Goal: Task Accomplishment & Management: Complete application form

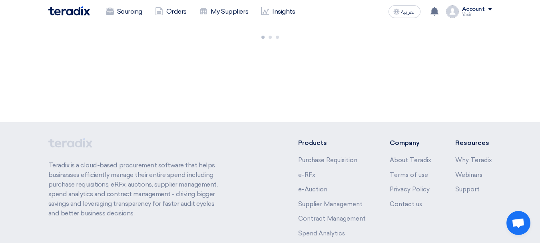
click at [137, 12] on link "Sourcing" at bounding box center [124, 12] width 49 height 18
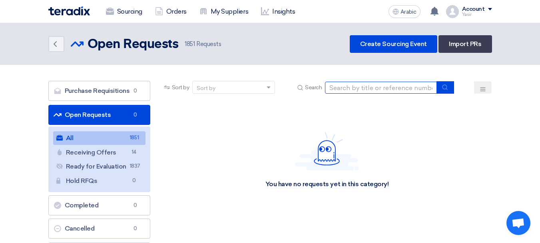
click at [347, 85] on input at bounding box center [381, 88] width 112 height 12
paste input "8100016107"
type input "8100016107"
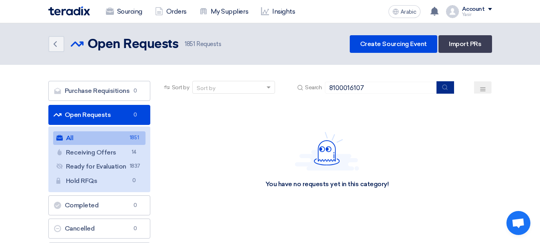
click at [444, 88] on use "submit" at bounding box center [444, 86] width 5 height 5
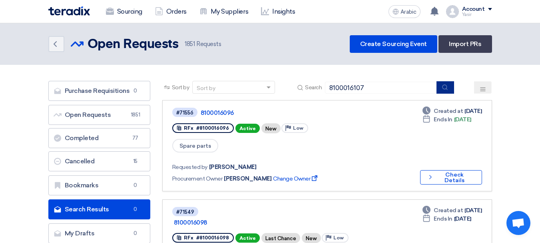
click at [440, 88] on button "submit" at bounding box center [445, 87] width 18 height 12
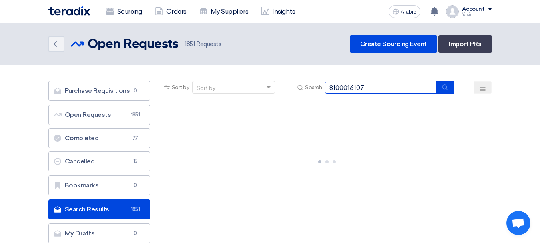
click at [404, 87] on input "8100016107" at bounding box center [381, 88] width 112 height 12
click at [438, 88] on button "submit" at bounding box center [445, 87] width 18 height 12
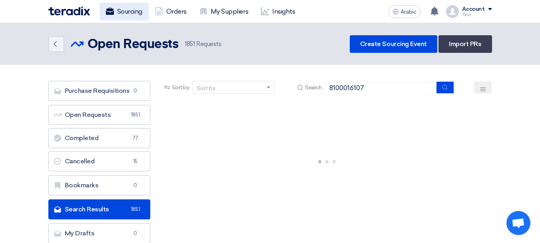
click at [123, 16] on font "Sourcing" at bounding box center [129, 12] width 25 height 10
click at [128, 10] on font "Sourcing" at bounding box center [129, 12] width 25 height 8
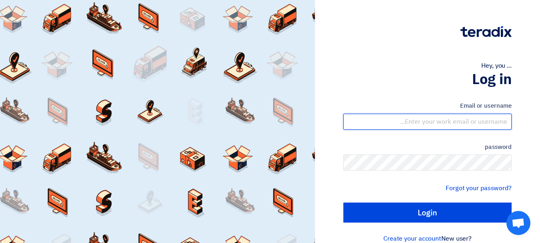
drag, startPoint x: 438, startPoint y: 122, endPoint x: 428, endPoint y: 127, distance: 10.6
click at [438, 122] on input "text" at bounding box center [427, 122] width 168 height 16
type input "[EMAIL_ADDRESS][DOMAIN_NAME]"
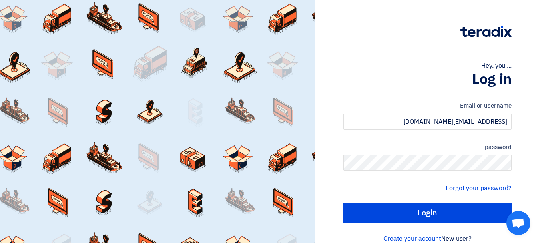
click at [416, 154] on div "password" at bounding box center [427, 156] width 168 height 28
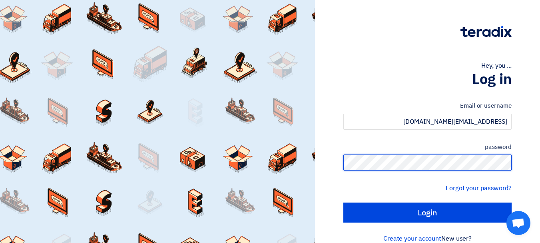
click at [343, 202] on input "Login" at bounding box center [427, 212] width 168 height 20
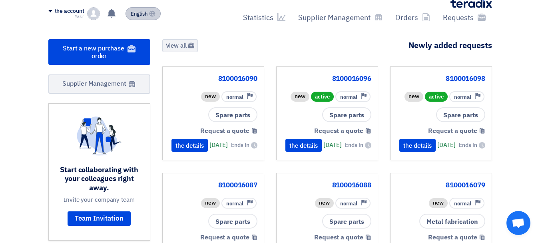
click at [129, 11] on button "English EN" at bounding box center [142, 13] width 35 height 13
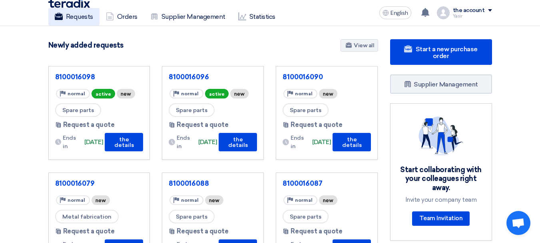
click at [81, 16] on font "Requests" at bounding box center [79, 17] width 27 height 8
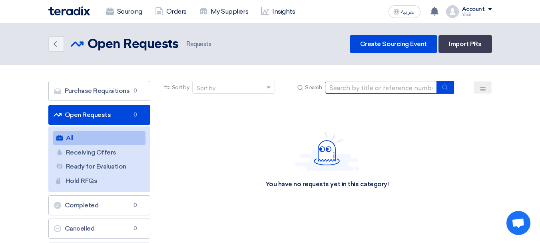
click at [372, 90] on input at bounding box center [381, 88] width 112 height 12
paste input "8100016107"
type input "8100016107"
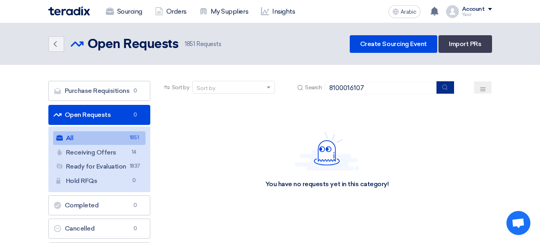
click at [447, 90] on icon "submit" at bounding box center [445, 87] width 6 height 6
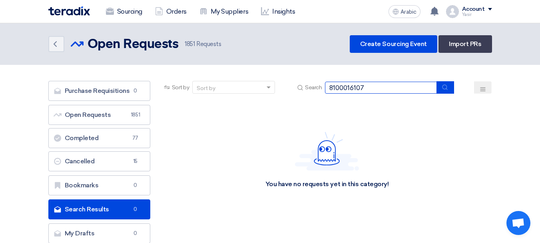
click at [398, 92] on input "8100016107" at bounding box center [381, 88] width 112 height 12
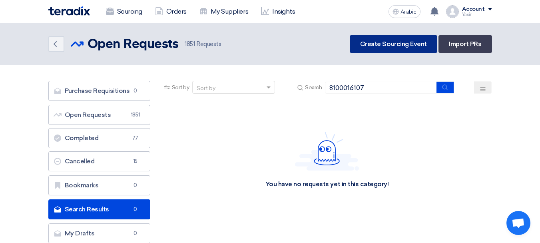
click at [368, 42] on font "Create Sourcing Event" at bounding box center [393, 44] width 67 height 8
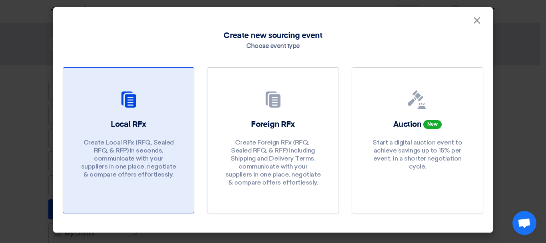
click at [124, 116] on link "Local RFx Create Local RFx (RFQ, ​​Sealed RFQ, & RFP) in seconds, communicate w…" at bounding box center [128, 140] width 131 height 146
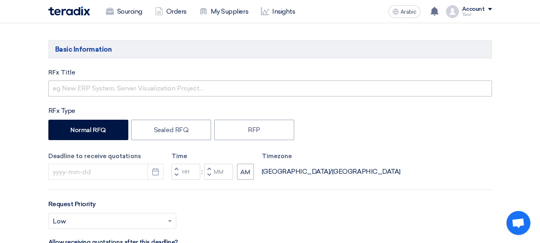
scroll to position [120, 0]
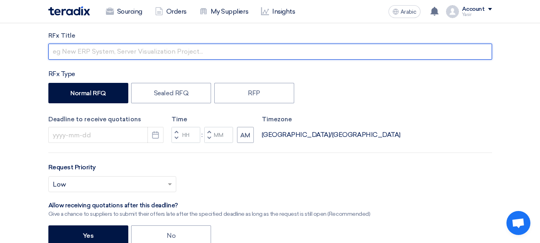
click at [117, 51] on input "text" at bounding box center [270, 52] width 444 height 16
paste input "8100016107"
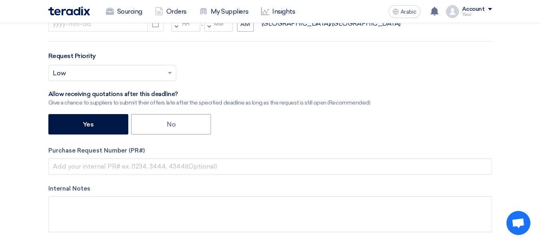
scroll to position [240, 0]
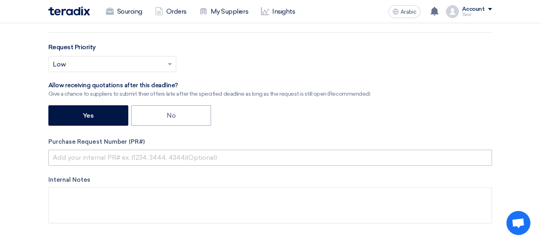
type input "8100016107"
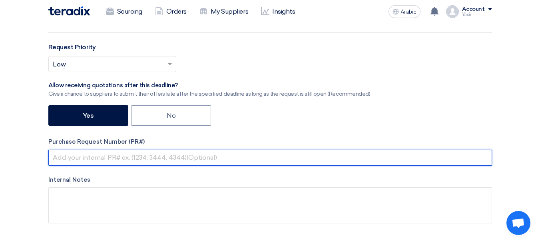
click at [129, 151] on input "text" at bounding box center [270, 157] width 444 height 16
paste input "8100016107"
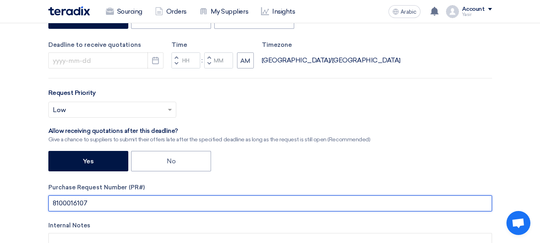
scroll to position [160, 0]
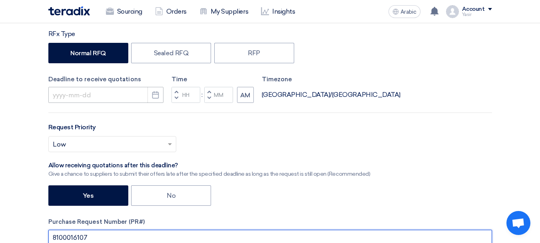
type input "8100016107"
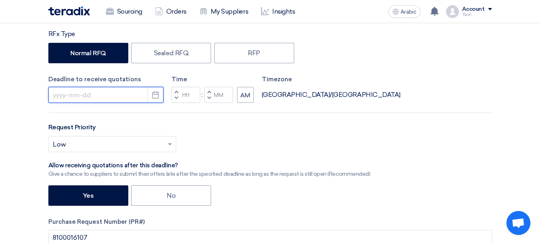
click at [117, 93] on input at bounding box center [105, 95] width 115 height 16
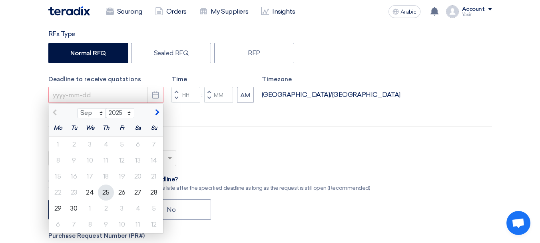
click at [103, 193] on font "25" at bounding box center [105, 192] width 7 height 8
type input "9/25/2025"
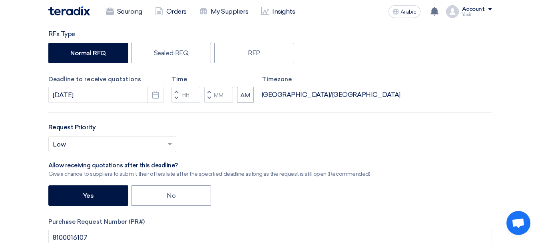
click at [181, 100] on button "Decrement hours" at bounding box center [176, 98] width 10 height 10
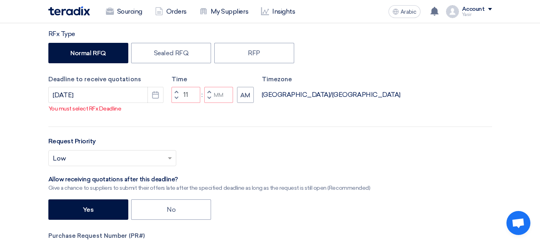
click at [206, 103] on button "Decrement minutes" at bounding box center [209, 98] width 10 height 10
type input "10"
type input "59"
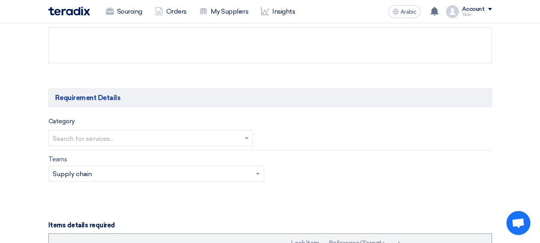
scroll to position [440, 0]
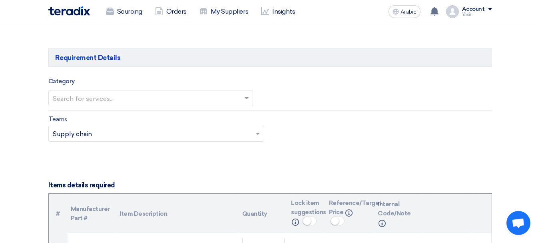
click at [147, 91] on div at bounding box center [151, 97] width 204 height 13
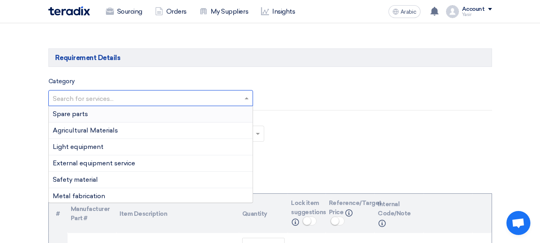
click at [90, 116] on div "Spare parts" at bounding box center [151, 114] width 204 height 16
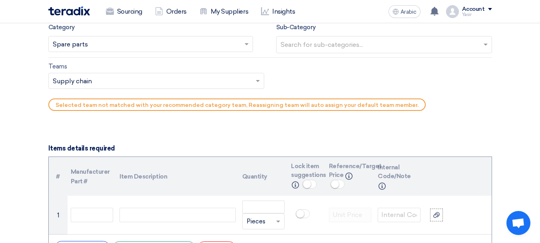
scroll to position [480, 0]
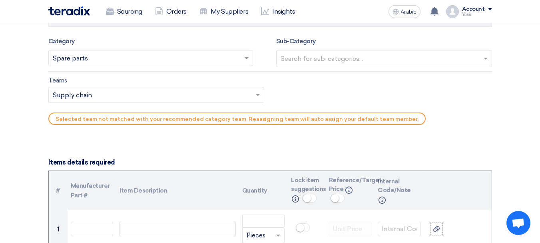
click at [341, 57] on input "text" at bounding box center [385, 59] width 209 height 13
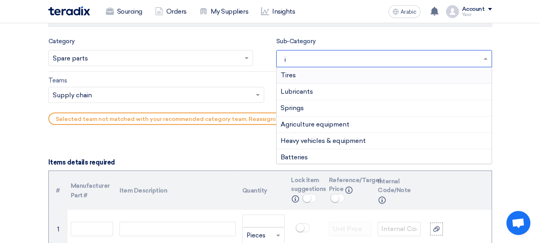
type input "is"
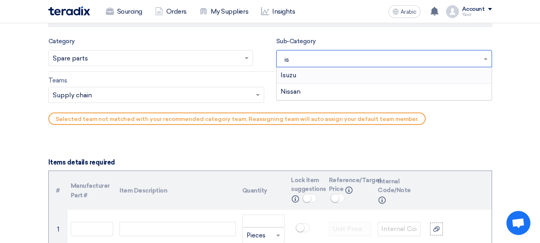
click at [306, 77] on div "Isuzu" at bounding box center [384, 75] width 215 height 16
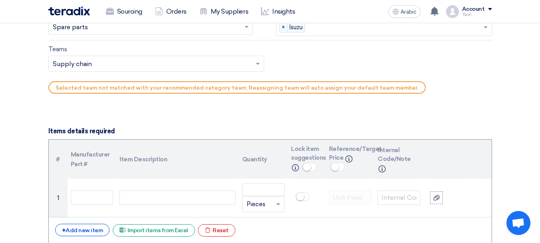
scroll to position [520, 0]
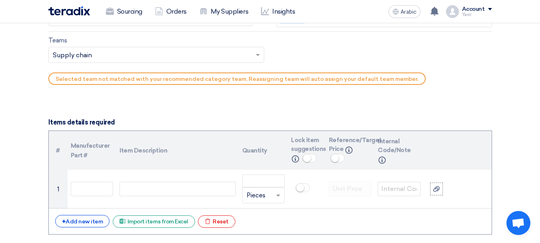
click at [92, 51] on input "text" at bounding box center [152, 55] width 199 height 13
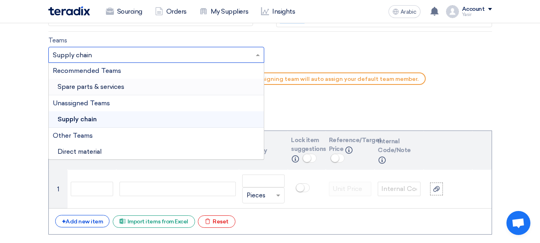
click at [98, 84] on font "Spare parts & services" at bounding box center [91, 87] width 67 height 8
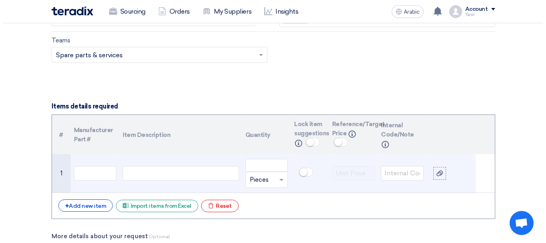
scroll to position [599, 0]
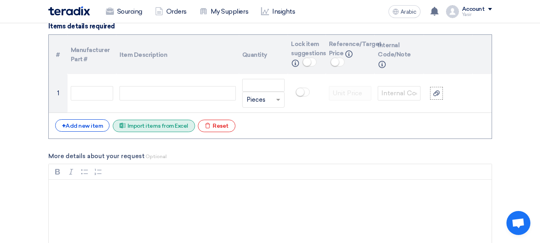
click at [144, 122] on font "Import items from Excel" at bounding box center [157, 125] width 61 height 7
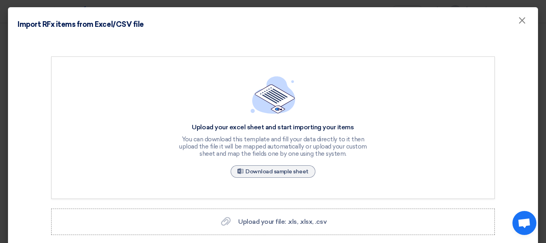
scroll to position [32, 0]
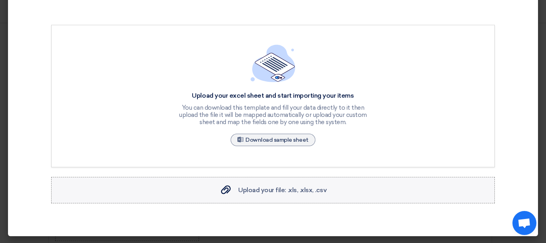
click at [279, 188] on font "Upload your file: .xls, .xlsx, .csv" at bounding box center [282, 190] width 88 height 8
click at [0, 0] on input "Upload your file: .xls, .xlsx, .csv Upload your file: .xls, .xlsx, .csv" at bounding box center [0, 0] width 0 height 0
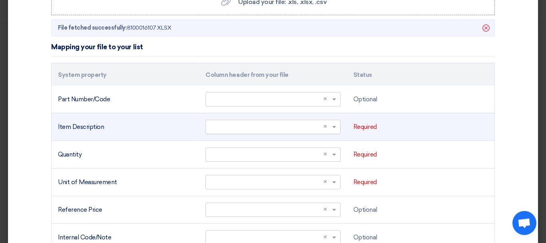
scroll to position [231, 0]
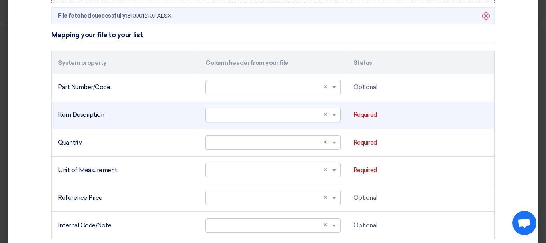
click at [313, 114] on input "text" at bounding box center [269, 114] width 118 height 13
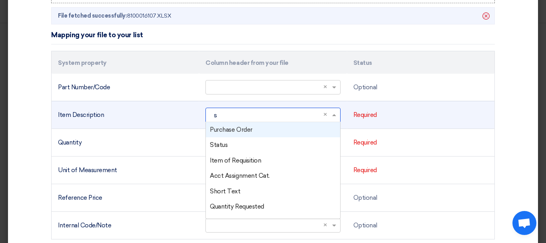
type input "sh"
click at [253, 133] on div "Short Text" at bounding box center [273, 130] width 134 height 16
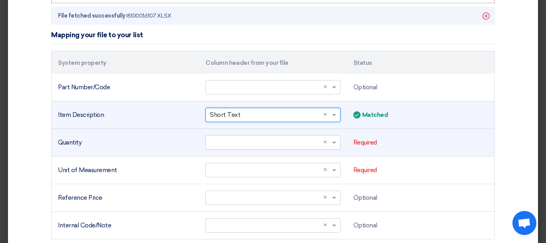
click at [236, 146] on input "text" at bounding box center [269, 141] width 118 height 13
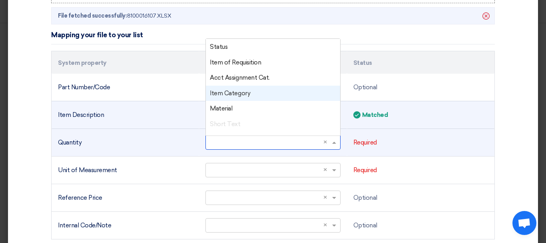
scroll to position [40, 0]
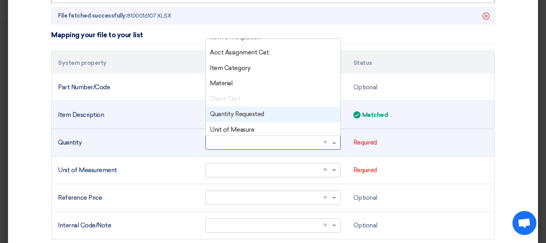
click at [242, 113] on font "Quantity Requested" at bounding box center [237, 113] width 54 height 7
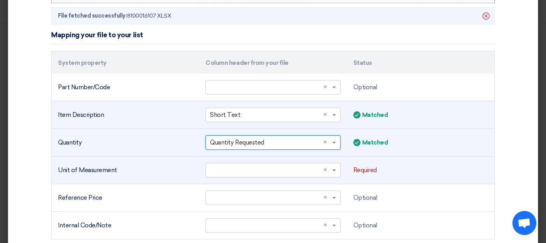
click at [265, 167] on input "text" at bounding box center [269, 169] width 118 height 13
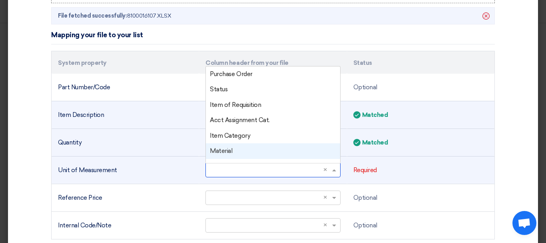
scroll to position [80, 0]
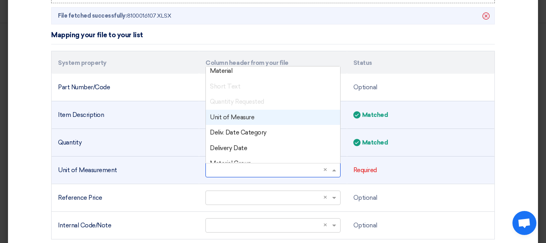
click at [241, 118] on font "Unit of Measure" at bounding box center [232, 117] width 44 height 7
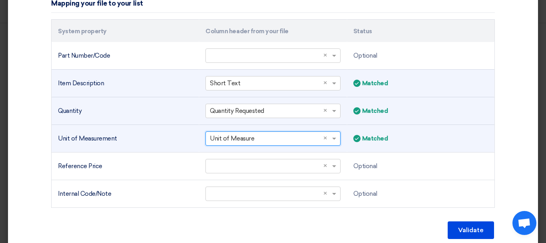
scroll to position [295, 0]
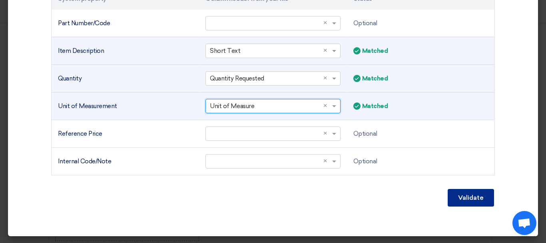
click at [470, 197] on font "Validate" at bounding box center [471, 197] width 26 height 8
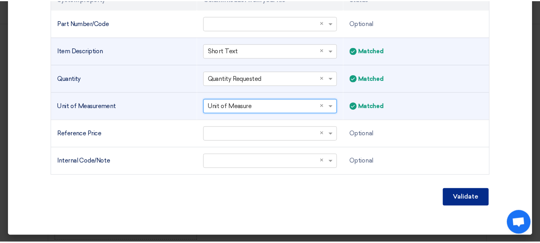
scroll to position [213, 0]
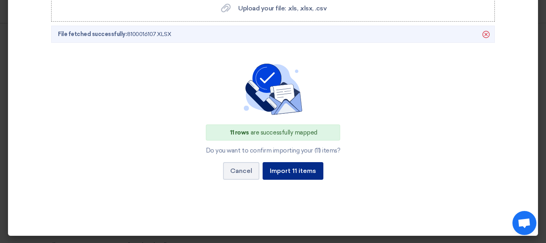
click at [299, 172] on font "Import 11 items" at bounding box center [293, 171] width 46 height 8
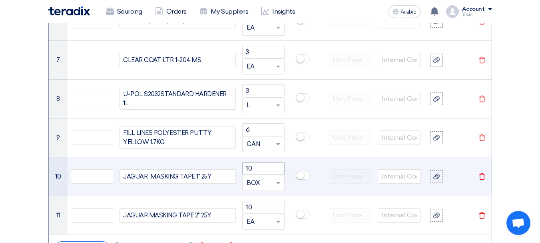
scroll to position [879, 0]
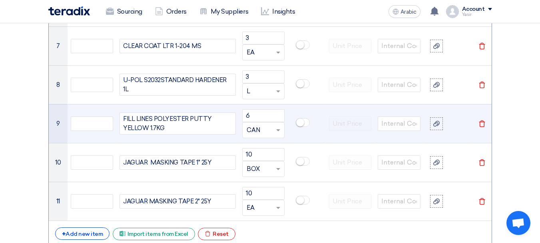
click at [272, 129] on div at bounding box center [264, 129] width 42 height 13
type input "ea"
click at [245, 163] on div "EA" at bounding box center [264, 161] width 42 height 16
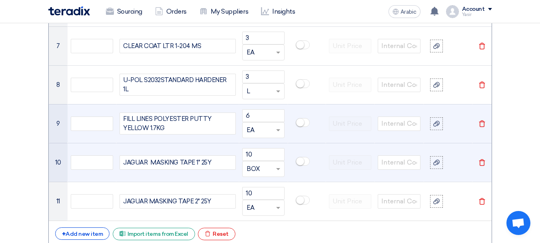
click at [269, 169] on input "text" at bounding box center [259, 168] width 24 height 13
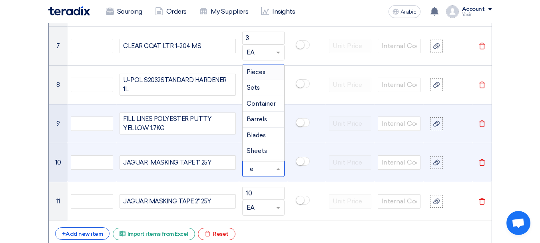
type input "ea"
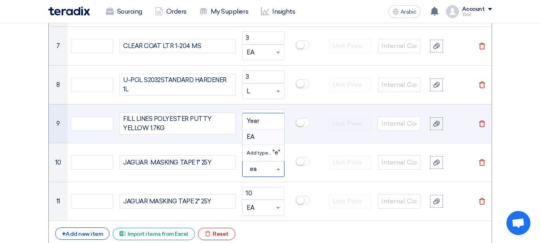
click at [255, 139] on div "EA" at bounding box center [264, 137] width 42 height 16
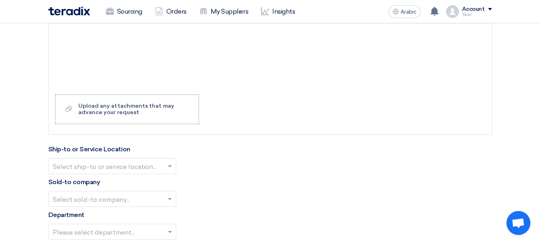
scroll to position [1159, 0]
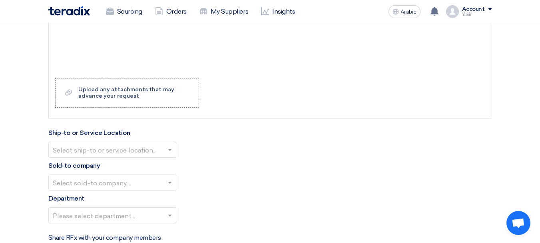
click at [148, 155] on input "text" at bounding box center [108, 149] width 111 height 13
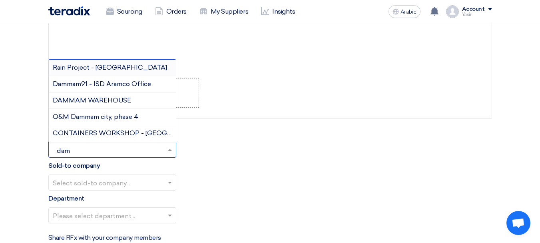
type input "damm"
click at [110, 100] on font "DAMMAM WAREHOUSE" at bounding box center [92, 100] width 78 height 8
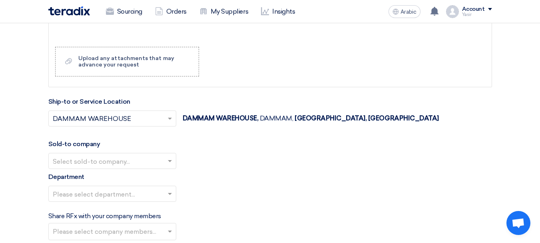
scroll to position [1199, 0]
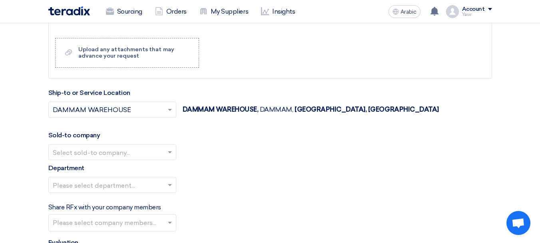
click at [102, 144] on div "Select sold-to company..." at bounding box center [112, 152] width 128 height 16
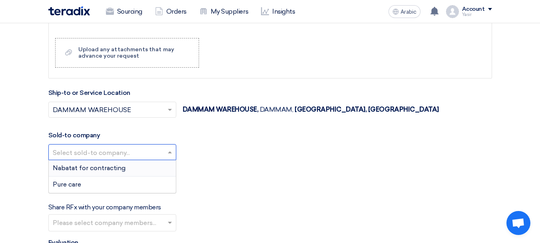
click at [102, 154] on input "text" at bounding box center [108, 152] width 111 height 13
click at [93, 165] on font "Nabatat for contracting" at bounding box center [89, 168] width 73 height 8
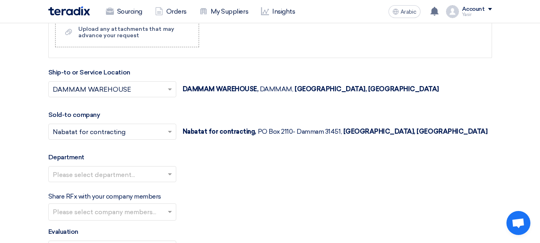
scroll to position [1239, 0]
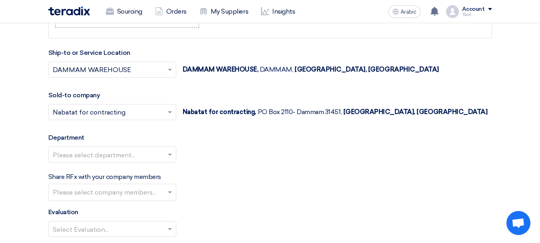
click at [112, 157] on input "text" at bounding box center [108, 154] width 111 height 13
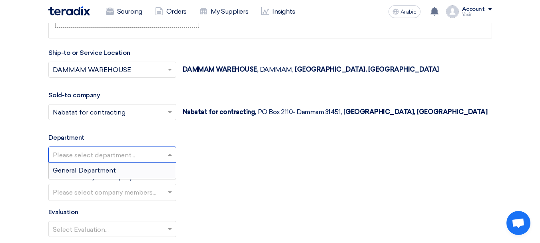
click at [85, 165] on div "General Department" at bounding box center [112, 170] width 127 height 16
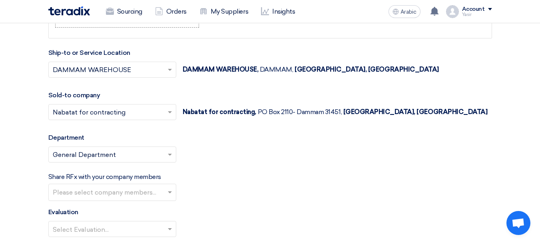
scroll to position [1359, 0]
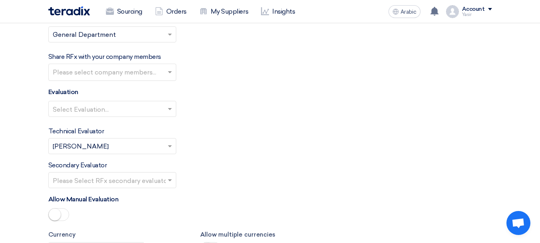
click at [164, 107] on div at bounding box center [112, 108] width 127 height 13
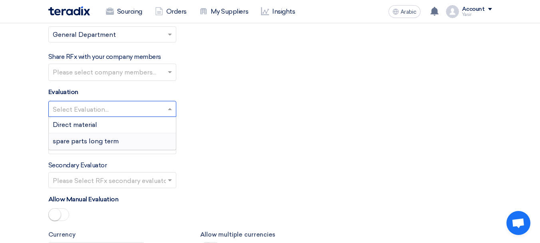
click at [92, 143] on font "spare parts long term" at bounding box center [86, 141] width 66 height 8
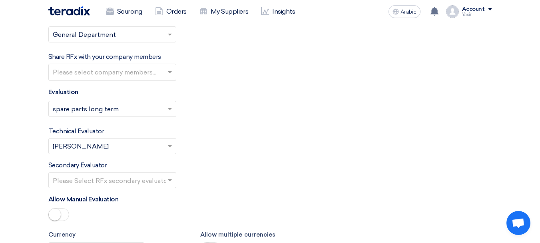
click at [130, 181] on input "text" at bounding box center [108, 180] width 111 height 13
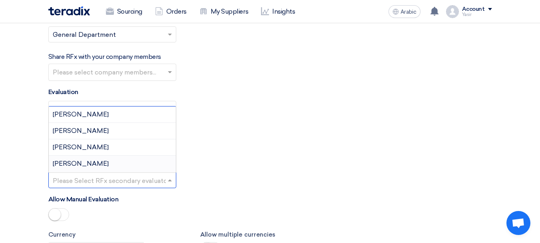
click at [74, 161] on font "[PERSON_NAME]" at bounding box center [81, 163] width 56 height 8
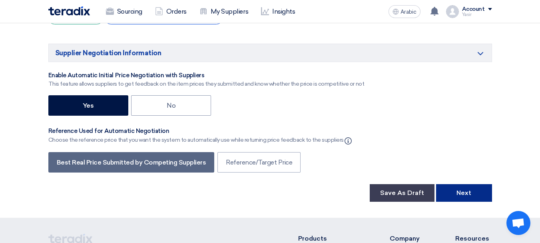
scroll to position [1679, 0]
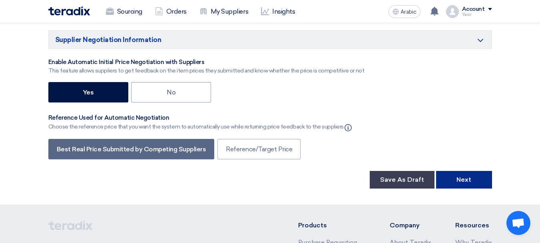
click at [459, 179] on font "Next" at bounding box center [463, 179] width 15 height 8
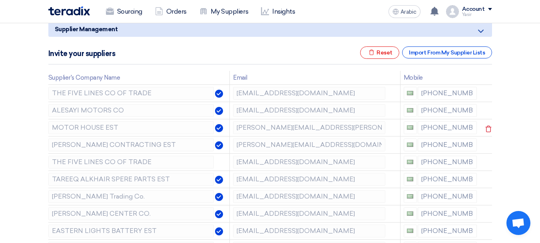
scroll to position [120, 0]
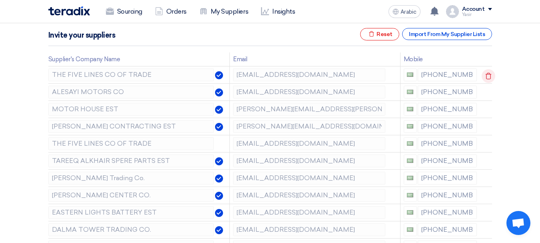
click at [488, 75] on icon at bounding box center [489, 76] width 14 height 14
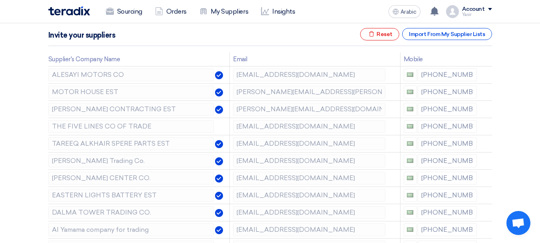
click at [0, 0] on icon at bounding box center [0, 0] width 0 height 0
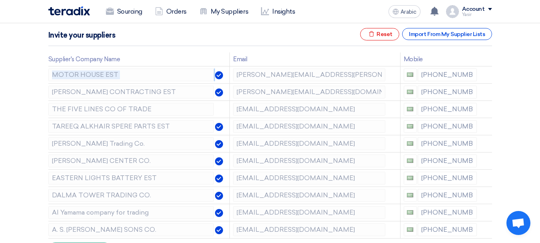
click at [0, 0] on icon at bounding box center [0, 0] width 0 height 0
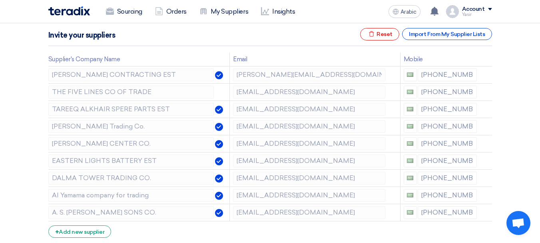
click at [0, 0] on icon at bounding box center [0, 0] width 0 height 0
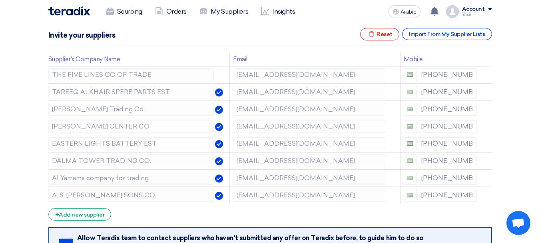
click at [0, 0] on icon at bounding box center [0, 0] width 0 height 0
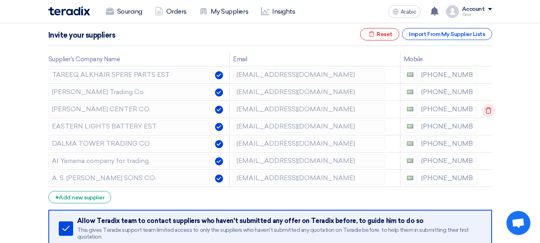
click at [490, 105] on icon at bounding box center [489, 111] width 14 height 14
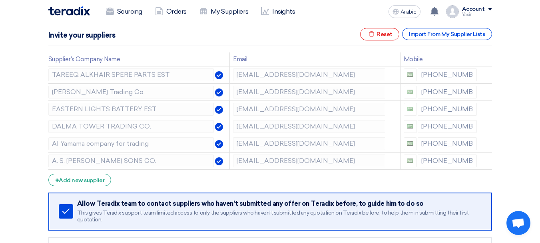
click at [0, 0] on icon at bounding box center [0, 0] width 0 height 0
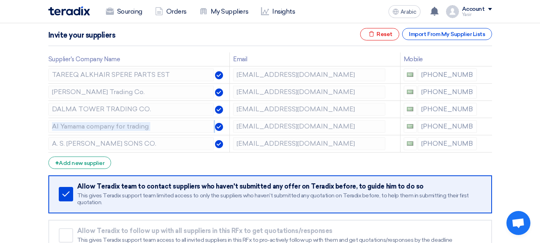
click at [0, 0] on icon at bounding box center [0, 0] width 0 height 0
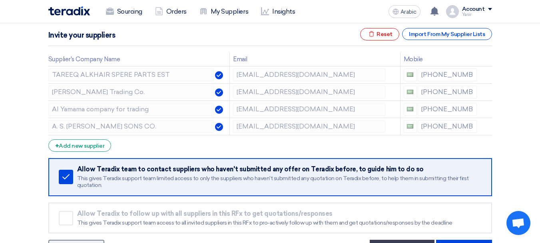
click at [0, 0] on icon at bounding box center [0, 0] width 0 height 0
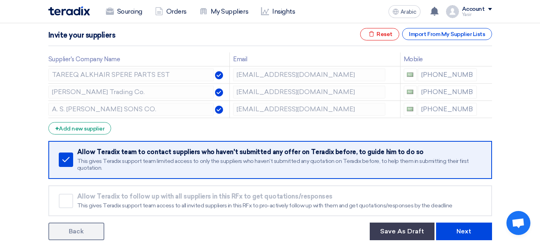
click at [0, 0] on icon at bounding box center [0, 0] width 0 height 0
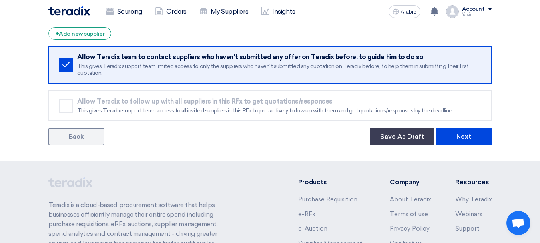
scroll to position [200, 0]
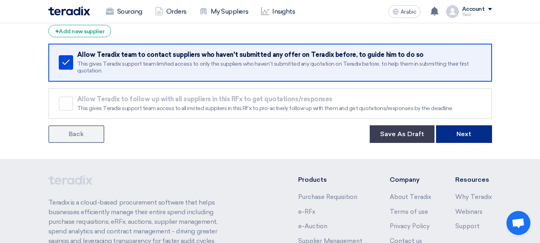
click at [463, 131] on font "Next" at bounding box center [463, 134] width 15 height 8
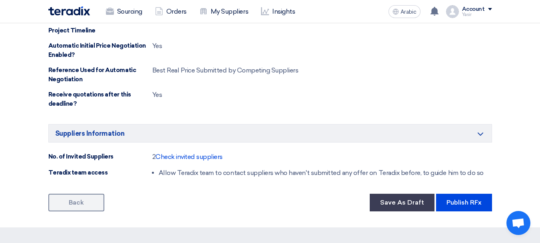
scroll to position [679, 0]
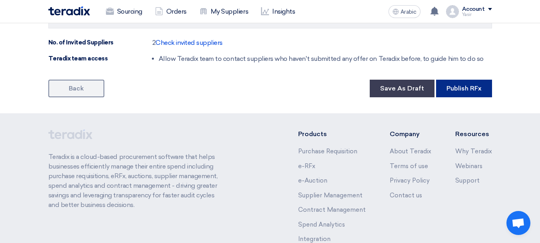
click at [452, 91] on font "Publish RFx" at bounding box center [463, 88] width 35 height 8
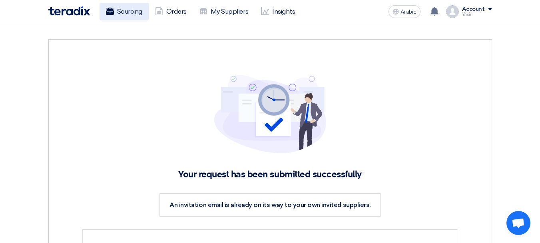
click at [129, 18] on link "Sourcing" at bounding box center [124, 12] width 49 height 18
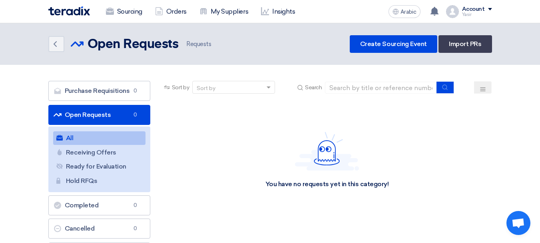
click at [409, 78] on section "Purchase Requisitions Purchase Requisitions 0 Open Requests Open Requests 0 All…" at bounding box center [270, 185] width 540 height 241
click at [414, 84] on input at bounding box center [381, 88] width 112 height 12
paste input "8100016104"
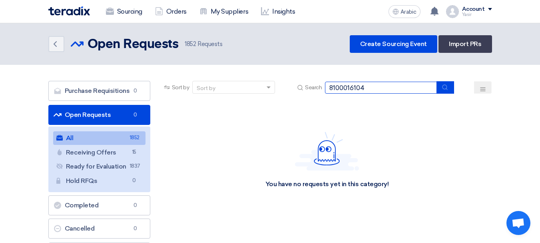
type input "8100016104"
click at [440, 94] on div "Sort by Sort by Search 8100016104" at bounding box center [327, 90] width 330 height 19
click at [433, 80] on section "Purchase Requisitions Purchase Requisitions 0 Open Requests Open Requests 0 All…" at bounding box center [270, 185] width 540 height 241
click at [442, 85] on button "submit" at bounding box center [445, 87] width 18 height 12
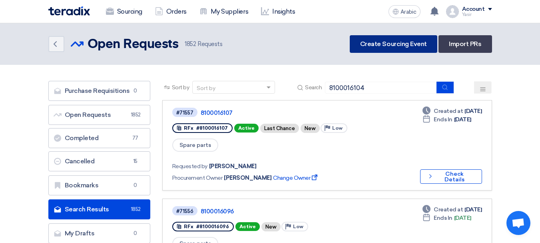
click at [394, 50] on link "Create Sourcing Event" at bounding box center [394, 44] width 88 height 18
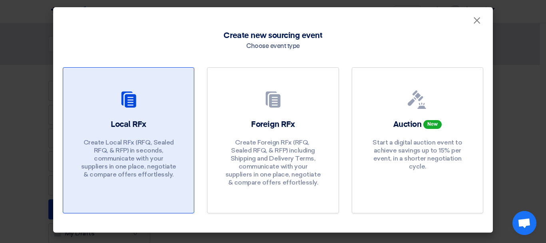
click at [164, 101] on div at bounding box center [129, 101] width 112 height 22
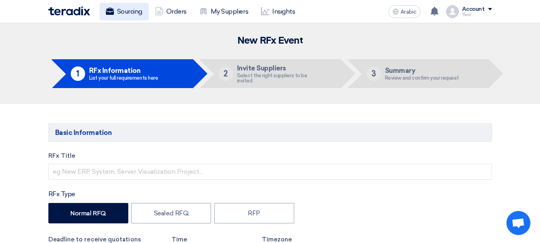
click at [115, 12] on link "Sourcing" at bounding box center [124, 12] width 49 height 18
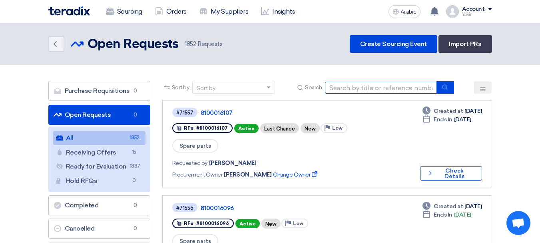
click at [408, 87] on input at bounding box center [381, 88] width 112 height 12
paste input "8100016104"
type input "8100016104"
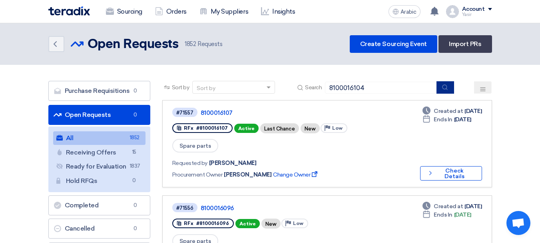
click at [440, 89] on button "submit" at bounding box center [445, 87] width 18 height 12
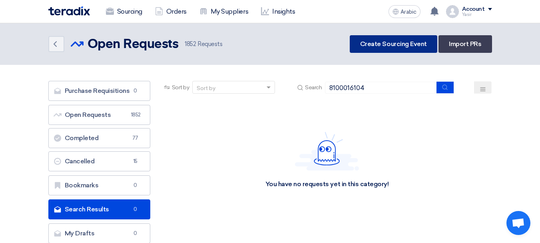
click at [380, 35] on header "Back Open Requests Open Requests 1852" at bounding box center [270, 44] width 540 height 42
click at [377, 43] on font "Create Sourcing Event" at bounding box center [393, 44] width 67 height 8
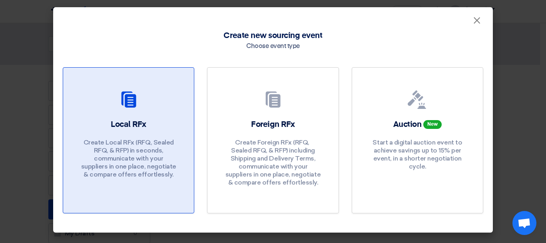
click at [92, 118] on link "Local RFx Create Local RFx (RFQ, ​​Sealed RFQ, & RFP) in seconds, communicate w…" at bounding box center [128, 140] width 131 height 146
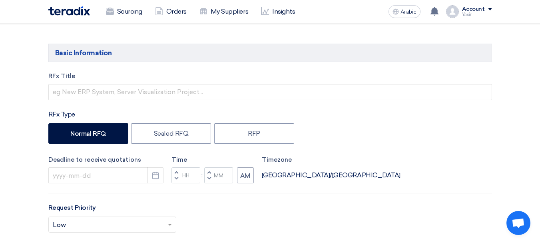
scroll to position [80, 0]
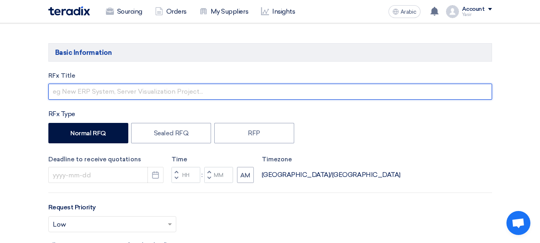
click at [159, 86] on input "text" at bounding box center [270, 92] width 444 height 16
paste input "8100016104"
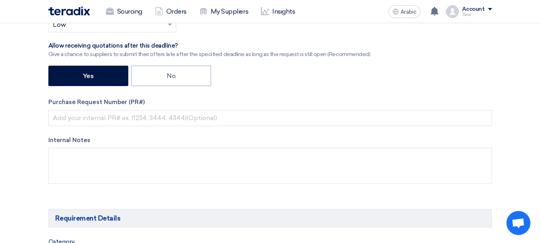
scroll to position [280, 0]
type input "8100016104"
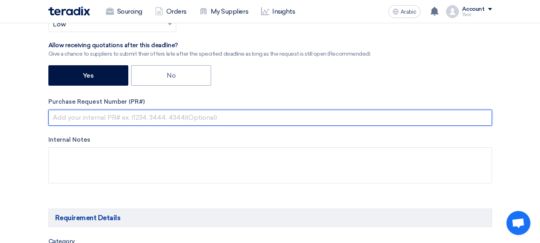
click at [153, 117] on input "text" at bounding box center [270, 118] width 444 height 16
paste input "8100016104"
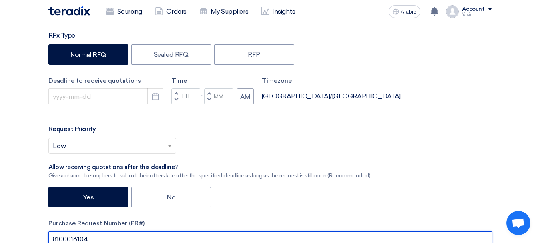
scroll to position [120, 0]
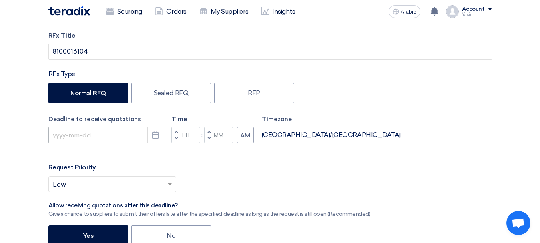
type input "8100016104"
click at [112, 135] on input at bounding box center [105, 135] width 115 height 16
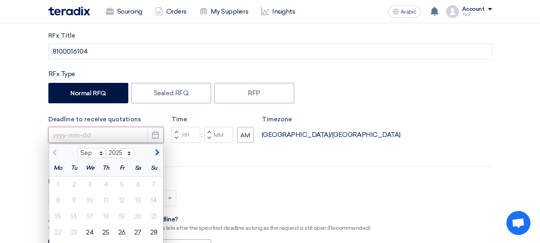
type input "9/25/2025"
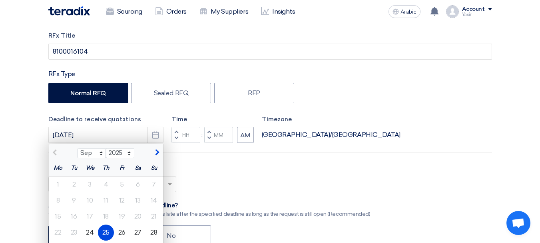
click at [231, 173] on div "Request Priority Select priority... × Low ×" at bounding box center [270, 180] width 444 height 36
click at [175, 137] on span "button" at bounding box center [176, 137] width 3 height 5
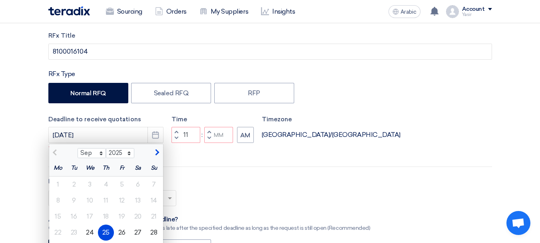
click at [206, 143] on button "Decrement minutes" at bounding box center [209, 138] width 10 height 10
type input "10"
type input "59"
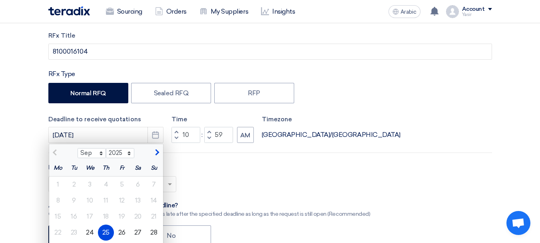
click at [217, 175] on div "Request Priority Select priority... × Low ×" at bounding box center [270, 180] width 444 height 36
click at [106, 235] on font "25" at bounding box center [105, 232] width 7 height 8
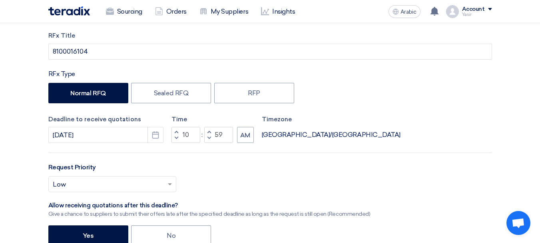
click at [227, 176] on div "Select priority... × Low ×" at bounding box center [270, 187] width 444 height 22
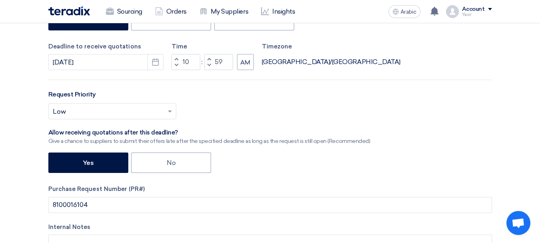
scroll to position [200, 0]
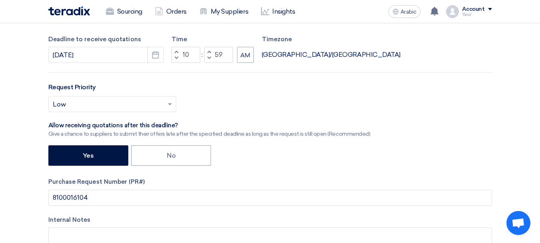
click at [180, 52] on button "Increment hours" at bounding box center [176, 52] width 10 height 10
type input "11"
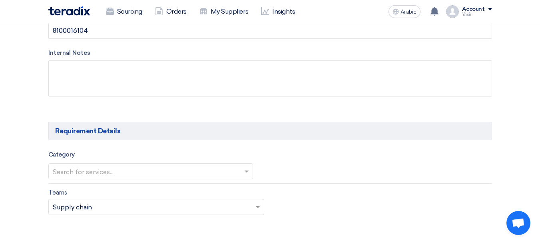
scroll to position [400, 0]
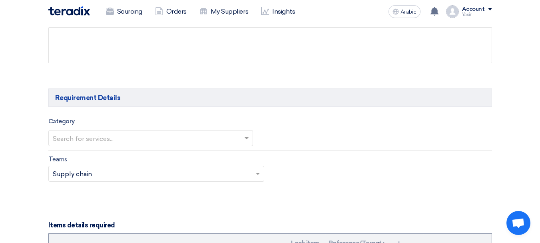
click at [129, 133] on input "text" at bounding box center [147, 138] width 188 height 13
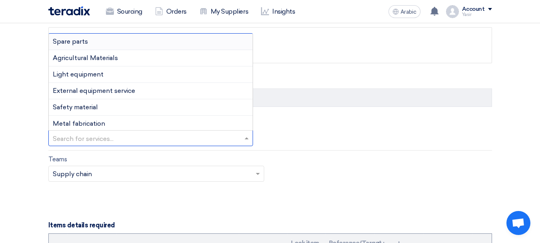
click at [103, 40] on div "Spare parts" at bounding box center [151, 42] width 204 height 16
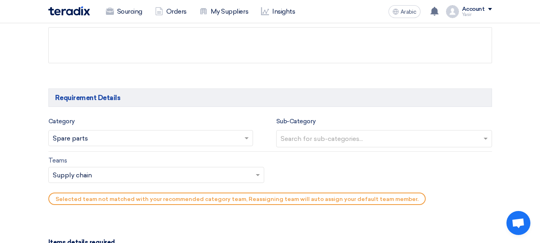
click at [329, 140] on input "text" at bounding box center [385, 139] width 209 height 13
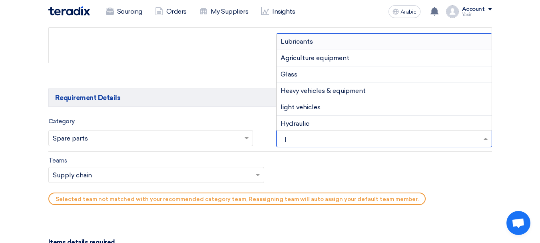
type input "li"
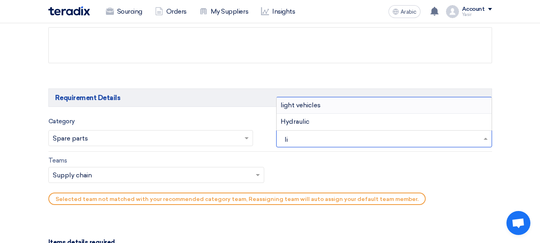
click at [305, 102] on font "light vehicles" at bounding box center [301, 105] width 40 height 8
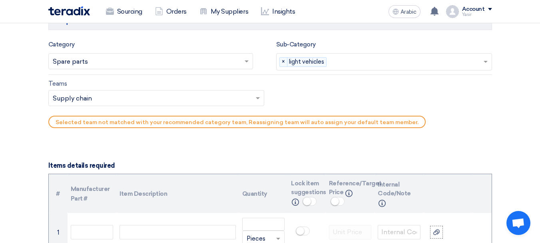
scroll to position [480, 0]
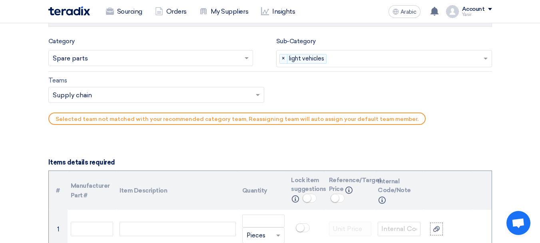
click at [155, 101] on input "text" at bounding box center [152, 95] width 199 height 13
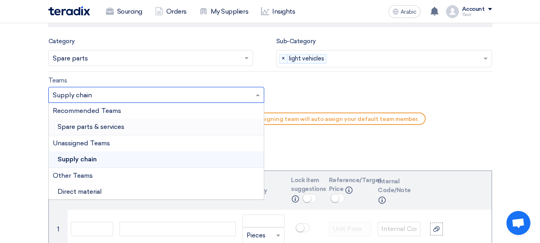
click at [121, 129] on font "Spare parts & services" at bounding box center [91, 127] width 67 height 8
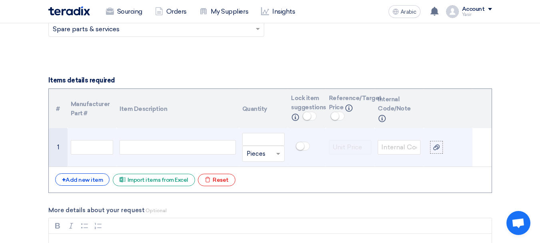
scroll to position [560, 0]
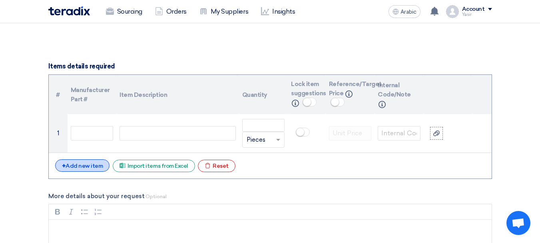
click at [80, 164] on font "Add new item" at bounding box center [84, 165] width 37 height 7
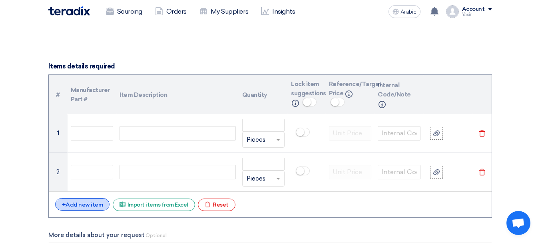
click at [83, 209] on div "+ Add new item" at bounding box center [82, 204] width 55 height 12
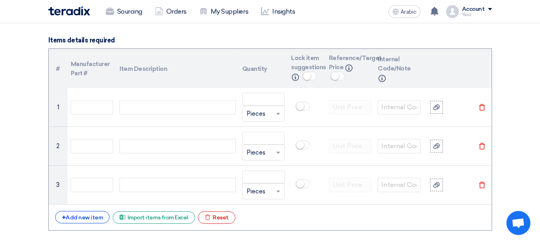
scroll to position [599, 0]
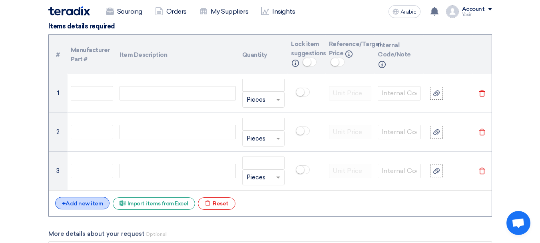
click at [82, 209] on div "+ Add new item" at bounding box center [82, 203] width 55 height 12
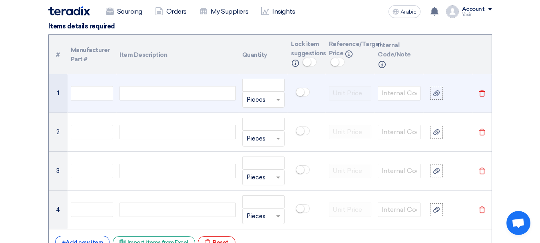
click at [157, 84] on td at bounding box center [177, 93] width 122 height 39
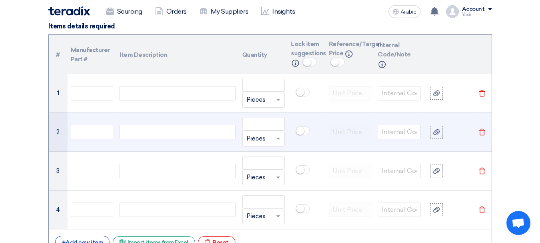
click at [109, 123] on td at bounding box center [92, 131] width 49 height 39
click at [88, 135] on input "text" at bounding box center [92, 132] width 43 height 14
click at [143, 137] on div at bounding box center [177, 132] width 116 height 14
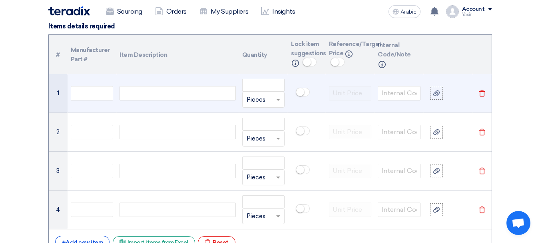
click at [157, 82] on td at bounding box center [177, 93] width 122 height 39
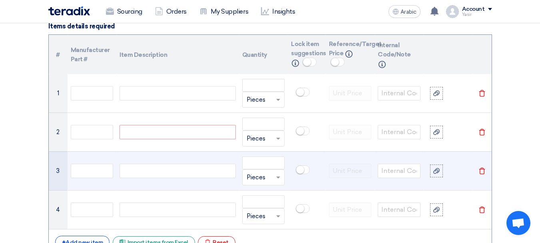
click at [175, 178] on td at bounding box center [177, 170] width 122 height 39
click at [167, 173] on div at bounding box center [177, 170] width 116 height 14
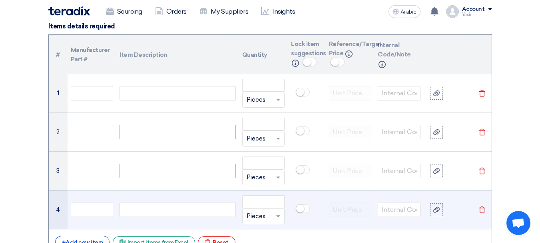
click at [166, 209] on div at bounding box center [177, 209] width 116 height 14
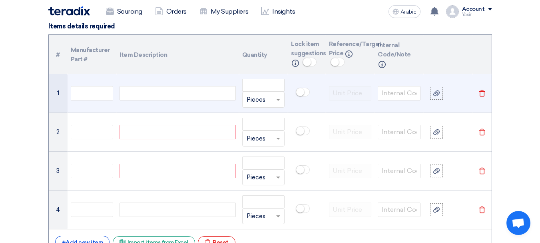
click at [173, 94] on div at bounding box center [177, 93] width 116 height 14
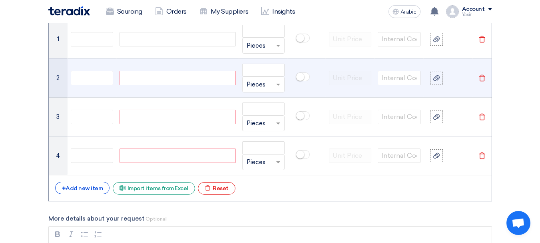
scroll to position [639, 0]
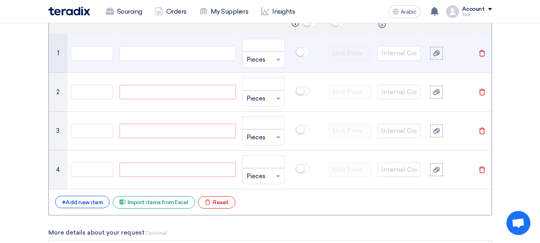
click at [157, 60] on td at bounding box center [177, 53] width 122 height 39
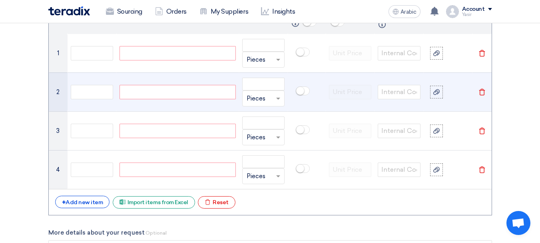
click at [179, 91] on div at bounding box center [177, 92] width 116 height 14
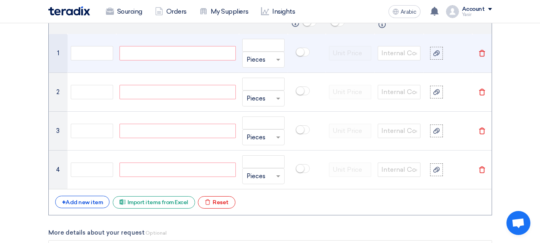
click at [177, 50] on div at bounding box center [177, 53] width 116 height 14
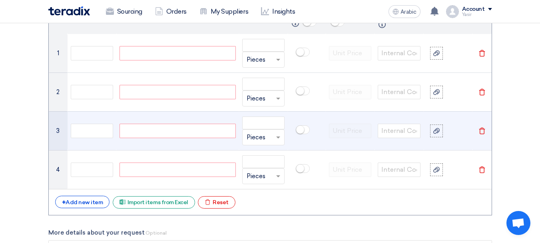
paste div
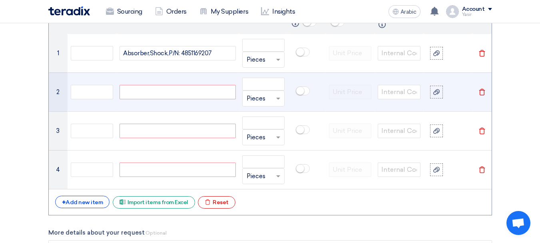
click at [173, 97] on div at bounding box center [177, 92] width 116 height 14
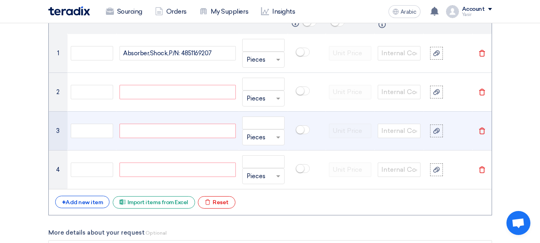
paste div
click at [166, 126] on div at bounding box center [177, 130] width 116 height 14
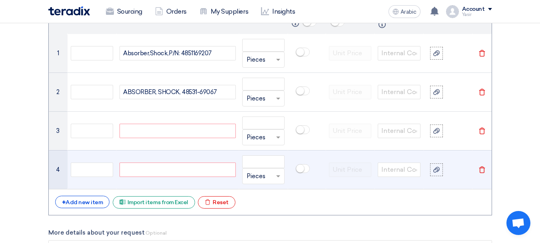
paste div
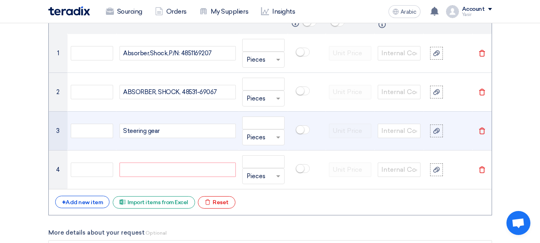
click at [211, 131] on div "Steering gear" at bounding box center [177, 130] width 116 height 14
click at [188, 129] on div "Steering gear" at bounding box center [177, 130] width 116 height 14
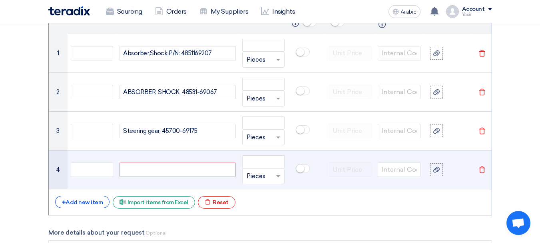
click at [173, 169] on div at bounding box center [177, 169] width 116 height 14
paste div
drag, startPoint x: 149, startPoint y: 170, endPoint x: 165, endPoint y: 171, distance: 16.4
click at [165, 171] on div "IG 69820-E0051-REGULATOR DOOR" at bounding box center [177, 169] width 116 height 14
drag, startPoint x: 130, startPoint y: 172, endPoint x: 108, endPoint y: 170, distance: 22.8
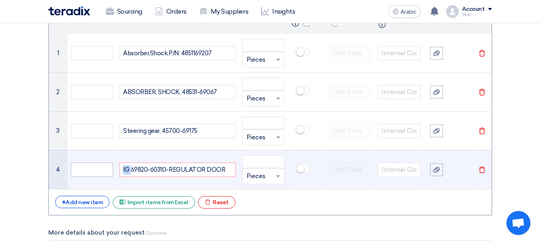
click at [108, 170] on tr "4 IG 69820-60310-REGULATOR DOOR Unit × Pieces Delete" at bounding box center [270, 169] width 443 height 39
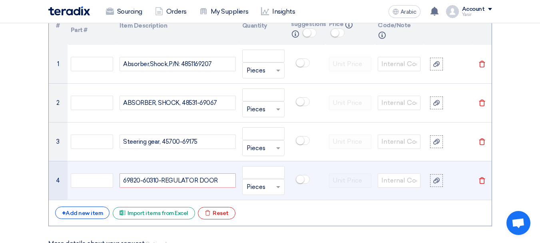
scroll to position [599, 0]
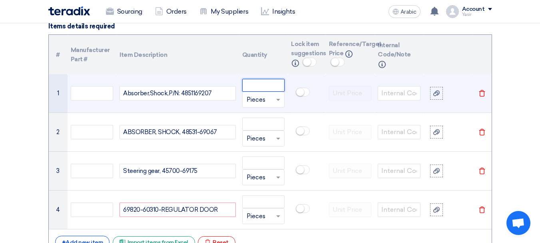
click at [251, 82] on input "number" at bounding box center [263, 85] width 43 height 13
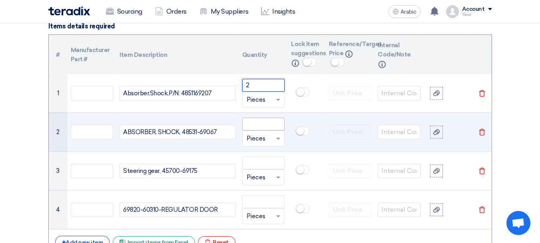
type input "2"
click at [269, 127] on input "number" at bounding box center [263, 123] width 43 height 13
type input "1"
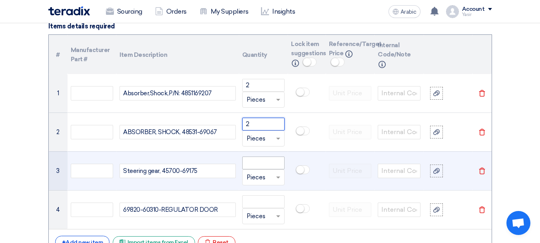
type input "2"
click at [269, 166] on input "number" at bounding box center [263, 162] width 43 height 13
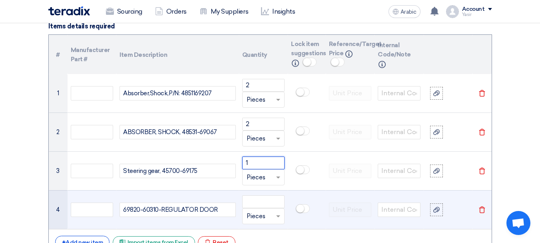
type input "1"
click at [272, 210] on div at bounding box center [264, 215] width 42 height 13
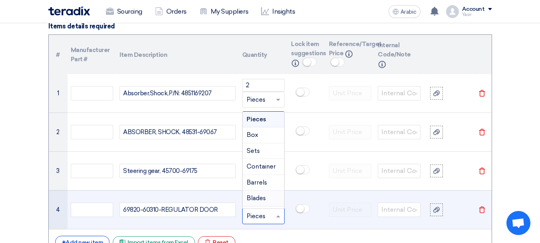
click at [209, 192] on td "69820-60310-REGULATOR DOOR" at bounding box center [177, 209] width 122 height 39
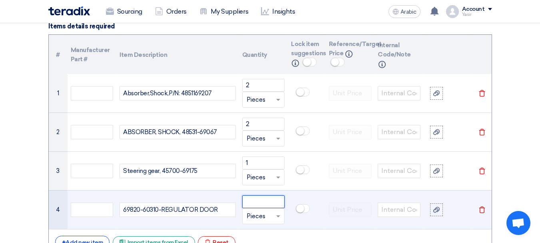
click at [250, 198] on input "number" at bounding box center [263, 201] width 43 height 13
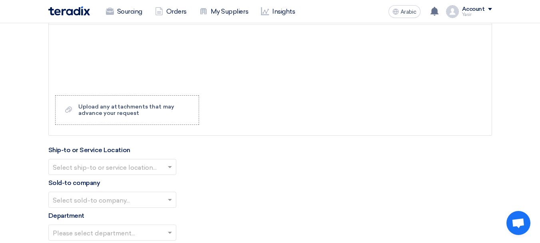
scroll to position [919, 0]
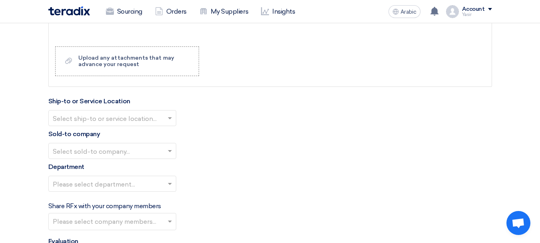
click at [126, 120] on input "text" at bounding box center [108, 118] width 111 height 13
type input "1"
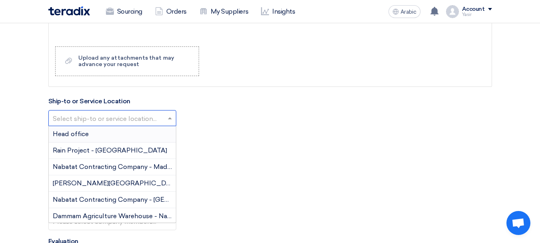
type input "f"
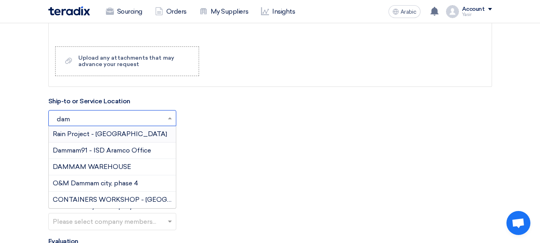
type input "damm"
click at [101, 163] on font "DAMMAM WAREHOUSE" at bounding box center [92, 167] width 78 height 8
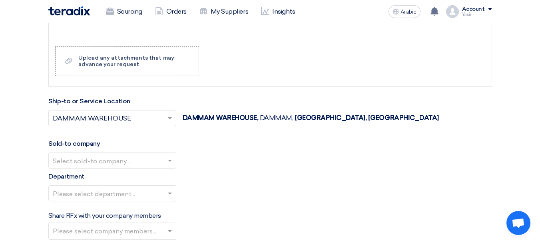
click at [109, 161] on input "text" at bounding box center [108, 160] width 111 height 13
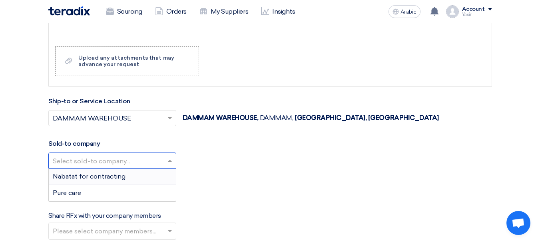
click at [108, 177] on font "Nabatat for contracting" at bounding box center [89, 176] width 73 height 8
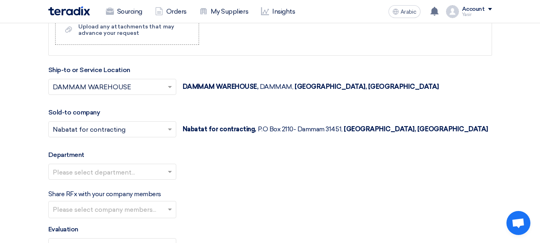
scroll to position [959, 0]
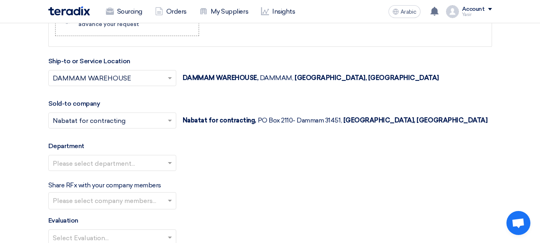
click at [134, 173] on div "Please select department..." at bounding box center [270, 166] width 444 height 22
click at [104, 165] on input "text" at bounding box center [108, 163] width 111 height 13
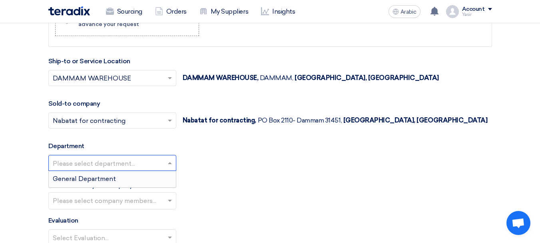
click at [91, 183] on div "General Department" at bounding box center [112, 179] width 127 height 16
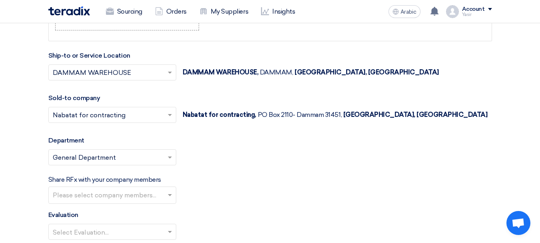
scroll to position [1039, 0]
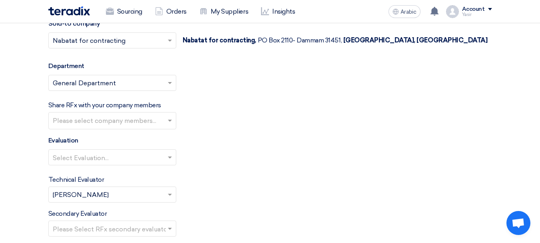
click at [108, 161] on input "text" at bounding box center [108, 157] width 111 height 13
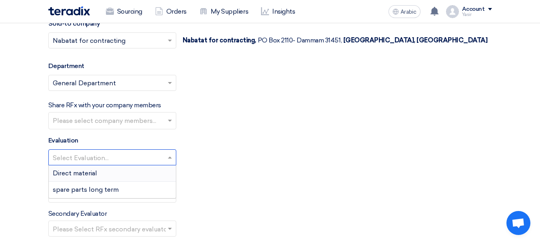
click at [83, 189] on font "spare parts long term" at bounding box center [86, 189] width 66 height 8
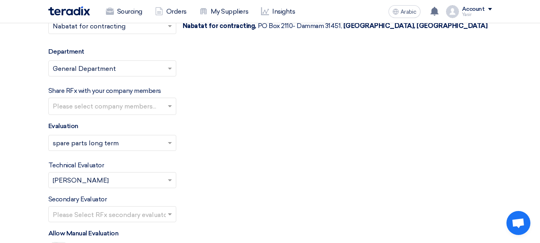
scroll to position [1079, 0]
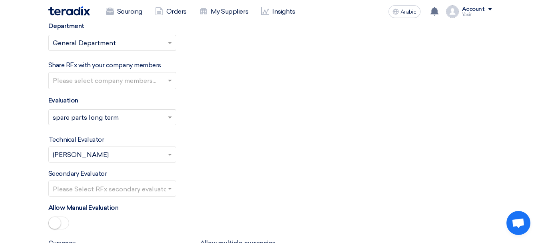
click at [122, 190] on input "text" at bounding box center [108, 188] width 111 height 13
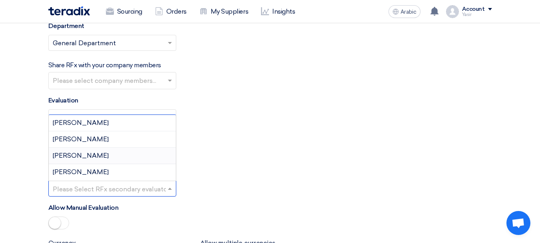
click at [66, 173] on font "[PERSON_NAME]" at bounding box center [81, 172] width 56 height 8
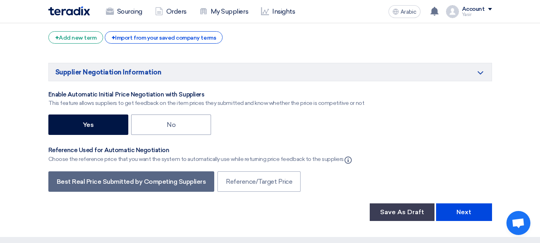
scroll to position [1399, 0]
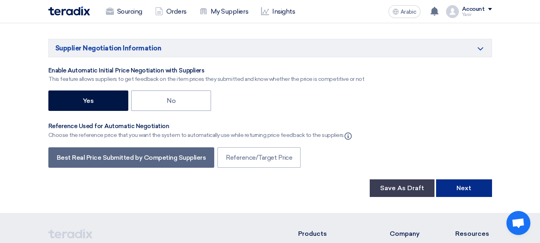
click at [470, 183] on button "Next" at bounding box center [464, 188] width 56 height 18
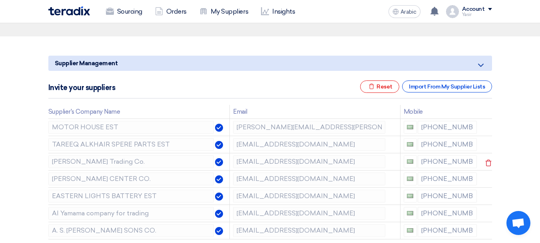
scroll to position [80, 0]
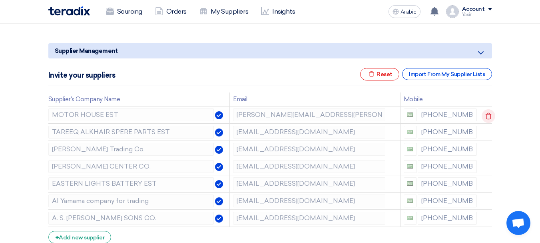
click at [490, 115] on icon at bounding box center [489, 116] width 14 height 14
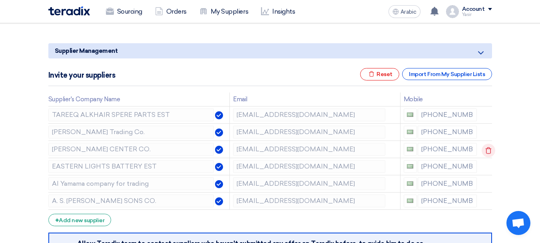
click at [486, 150] on use at bounding box center [489, 150] width 6 height 7
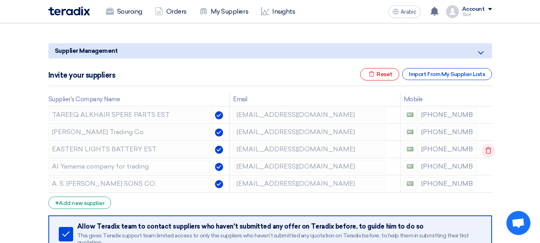
click at [486, 150] on use at bounding box center [489, 150] width 6 height 7
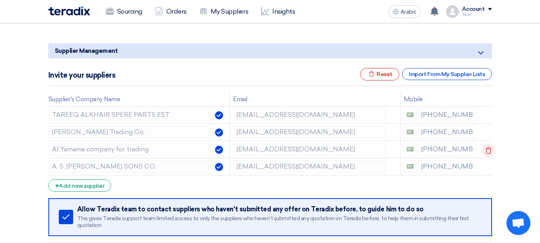
click at [486, 150] on use at bounding box center [489, 150] width 6 height 7
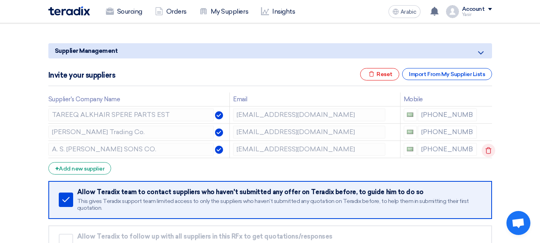
click at [488, 149] on icon at bounding box center [489, 150] width 14 height 14
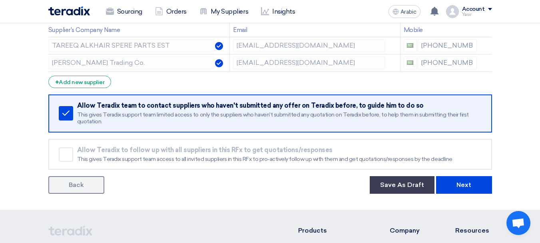
scroll to position [160, 0]
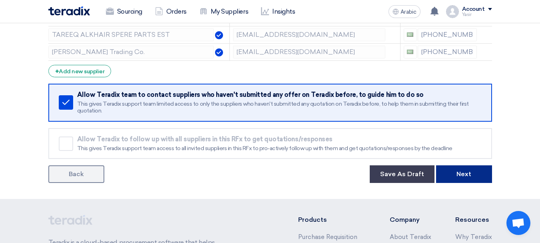
click at [465, 179] on button "Next" at bounding box center [464, 174] width 56 height 18
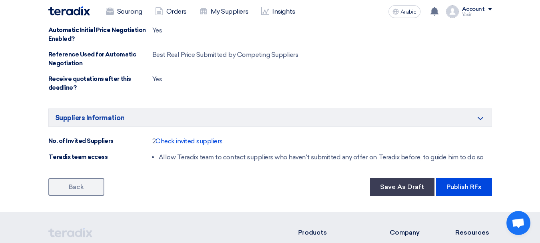
scroll to position [520, 0]
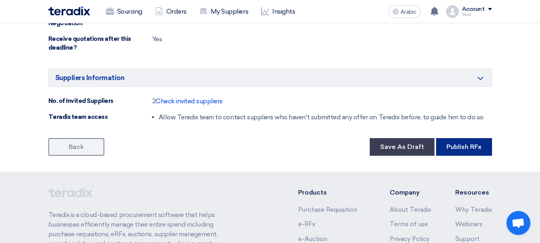
click at [459, 149] on font "Publish RFx" at bounding box center [463, 147] width 35 height 8
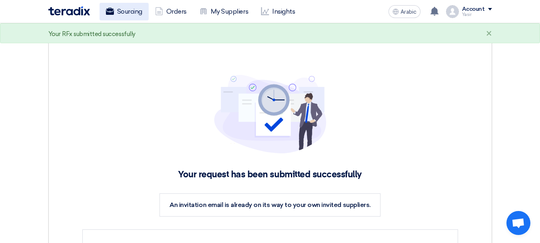
click at [125, 13] on font "Sourcing" at bounding box center [129, 12] width 25 height 8
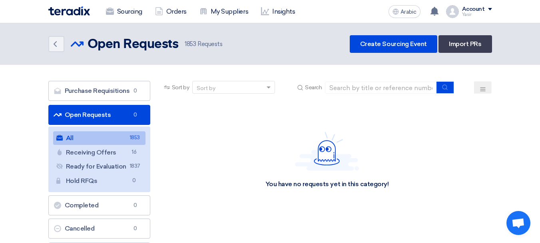
click at [439, 200] on div "You have no requests yet in this category!" at bounding box center [327, 160] width 330 height 120
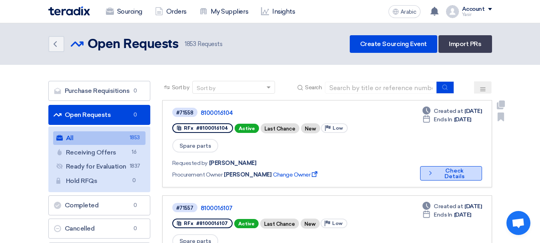
click at [454, 167] on font "Check Details" at bounding box center [454, 173] width 20 height 12
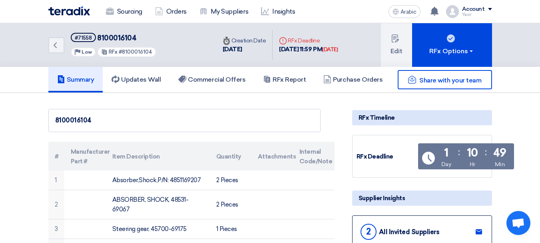
click at [105, 39] on font "8100016104" at bounding box center [116, 38] width 39 height 9
copy font "8100016104"
click at [60, 49] on link "Back" at bounding box center [56, 45] width 16 height 16
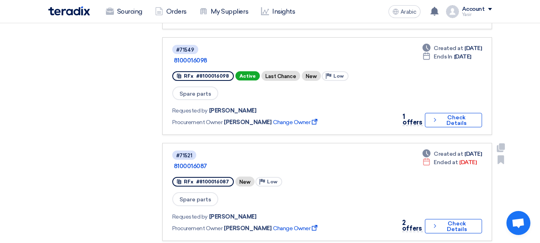
scroll to position [360, 0]
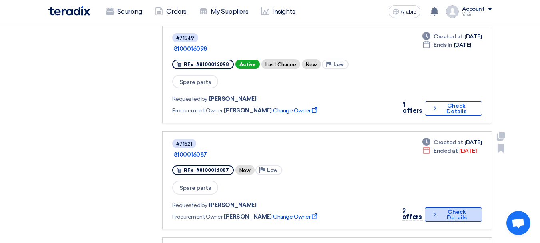
click at [454, 208] on font "Check Details" at bounding box center [457, 214] width 20 height 12
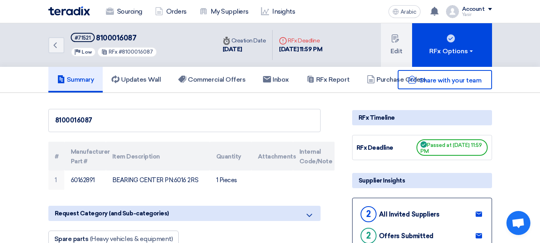
click at [44, 47] on div "Back #71521 8100016087 Priority Low RFx #8100016087 Time Creation Date 22 Sep, …" at bounding box center [270, 45] width 456 height 44
click at [52, 47] on icon "Back" at bounding box center [55, 45] width 10 height 10
